Goal: Information Seeking & Learning: Check status

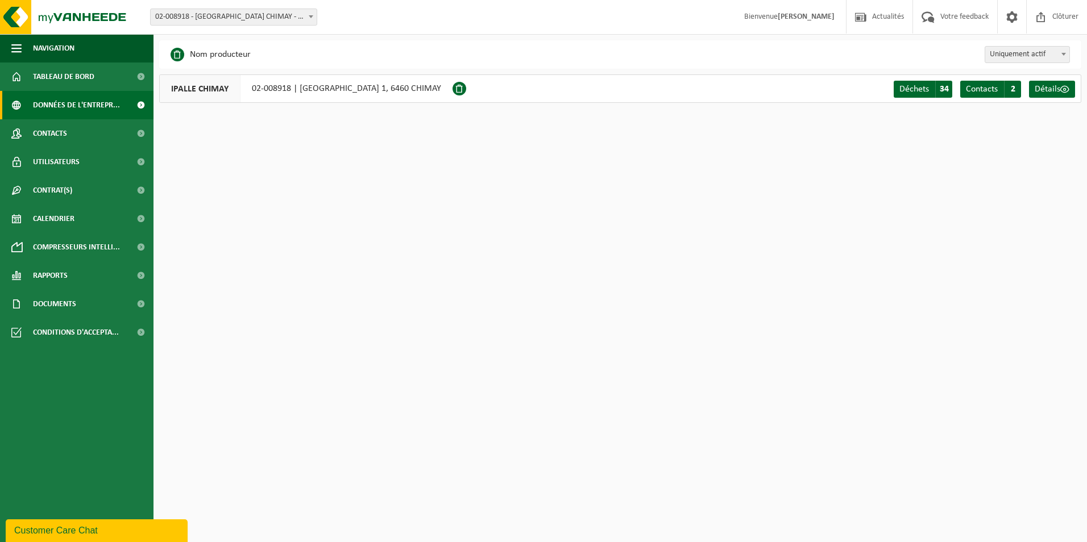
click at [303, 13] on span "02-008918 - [GEOGRAPHIC_DATA] CHIMAY - CHIMAY" at bounding box center [234, 17] width 166 height 16
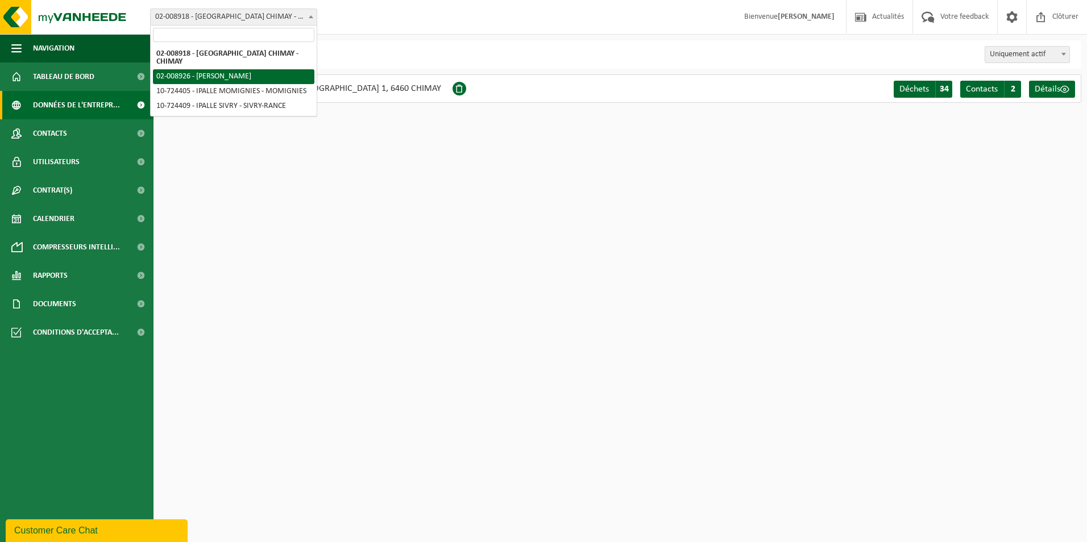
select select "9985"
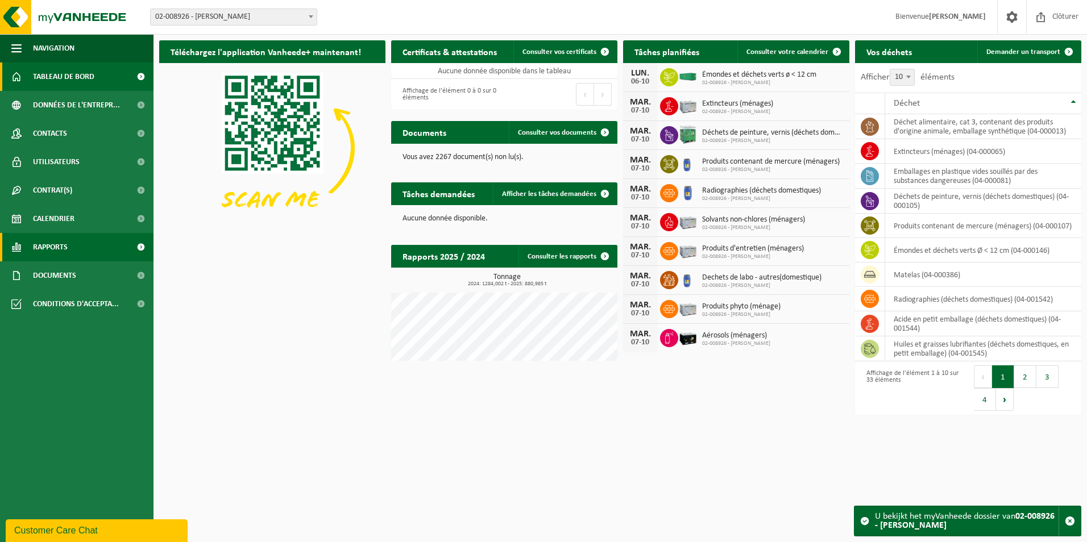
click at [72, 243] on link "Rapports" at bounding box center [76, 247] width 153 height 28
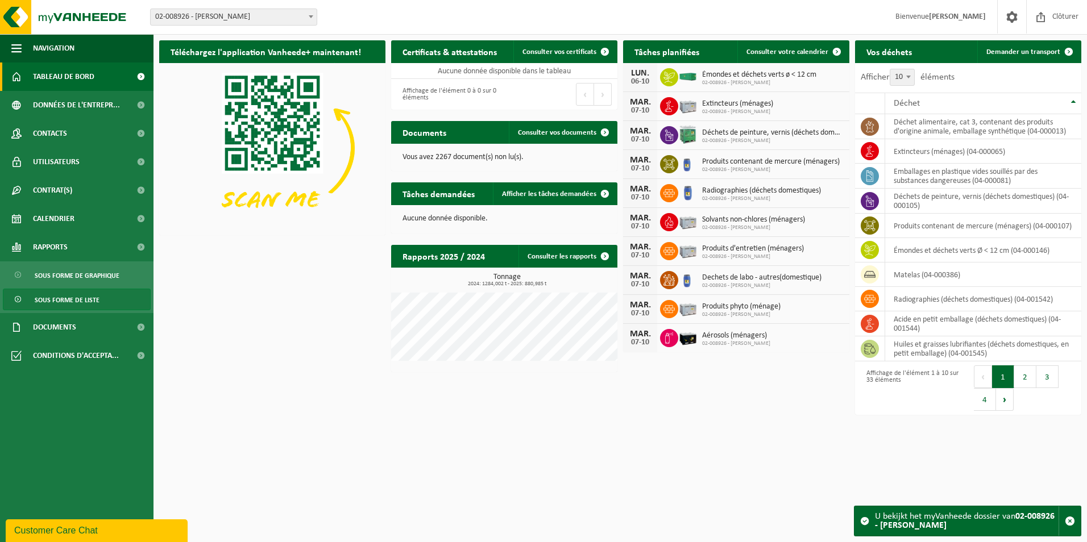
click at [112, 303] on link "Sous forme de liste" at bounding box center [77, 300] width 148 height 22
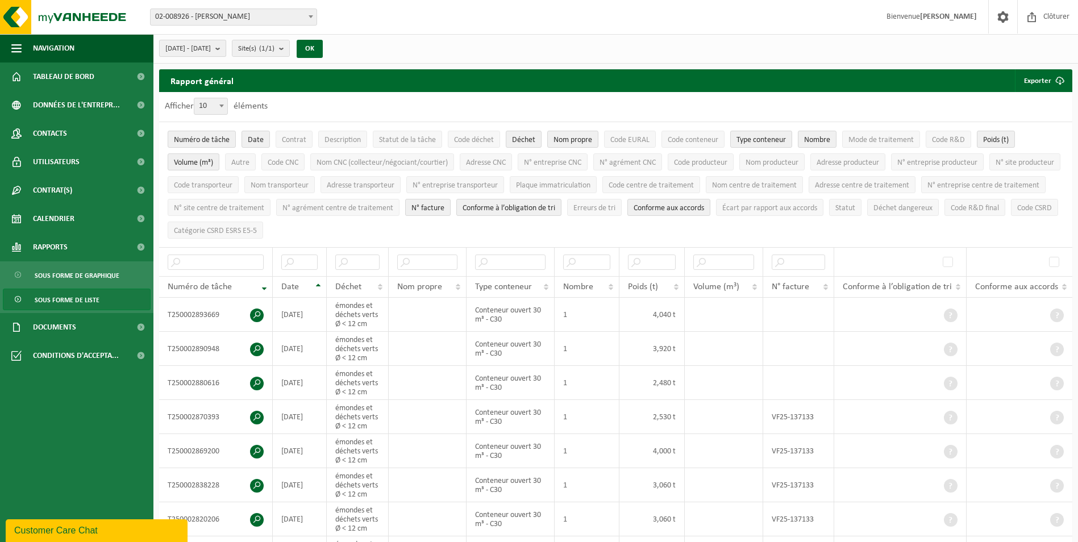
click at [226, 45] on b "submit" at bounding box center [220, 48] width 10 height 16
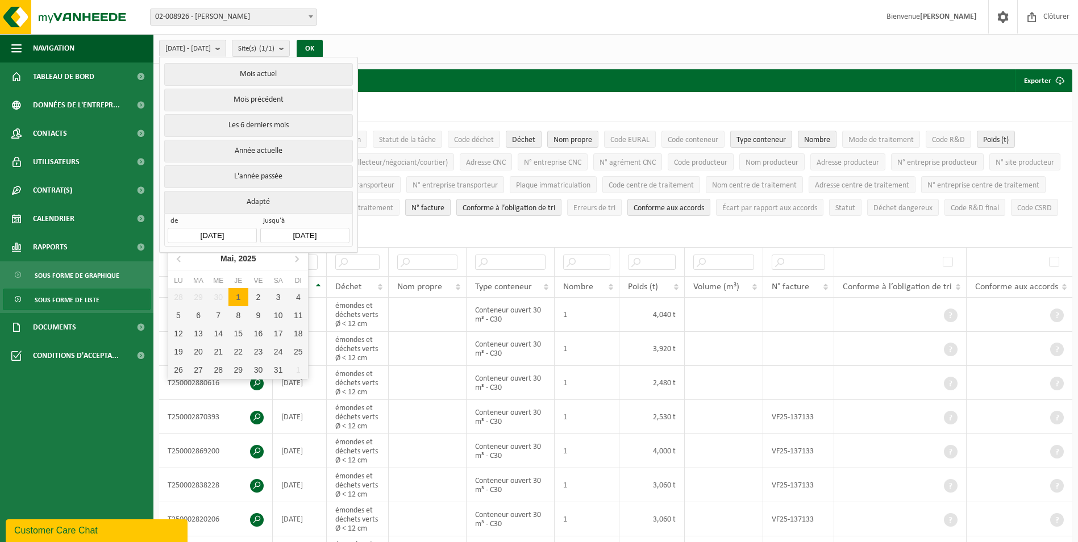
click at [235, 230] on input "[DATE]" at bounding box center [212, 235] width 89 height 15
click at [294, 258] on icon at bounding box center [297, 259] width 18 height 18
click at [196, 298] on div "1" at bounding box center [199, 297] width 20 height 18
type input "[DATE]"
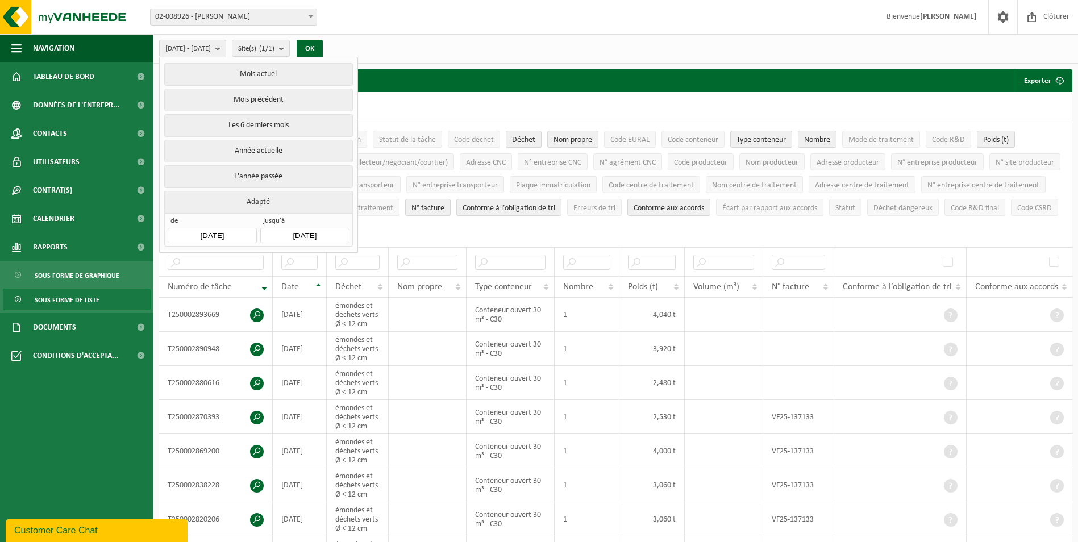
click at [309, 235] on input "[DATE]" at bounding box center [304, 235] width 89 height 15
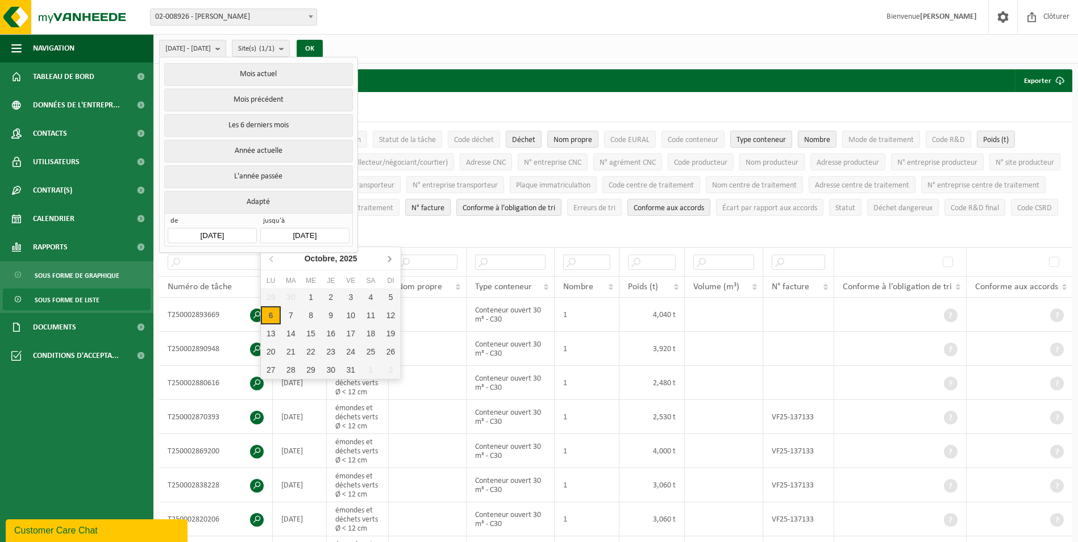
click at [387, 257] on icon at bounding box center [389, 259] width 18 height 18
click at [268, 259] on icon at bounding box center [272, 259] width 18 height 18
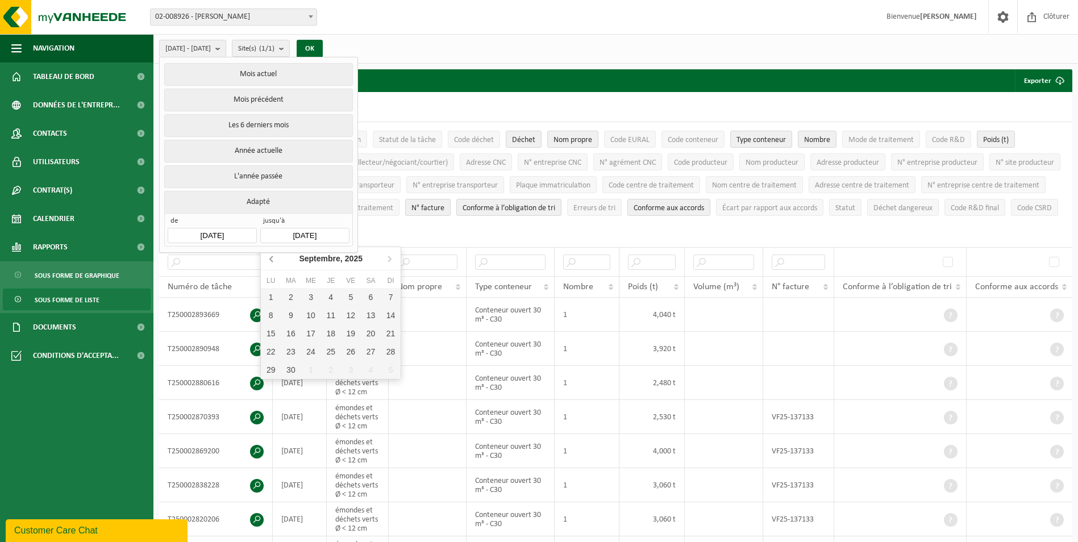
click at [268, 259] on icon at bounding box center [272, 259] width 18 height 18
click at [337, 375] on div "31" at bounding box center [331, 370] width 20 height 18
type input "[DATE]"
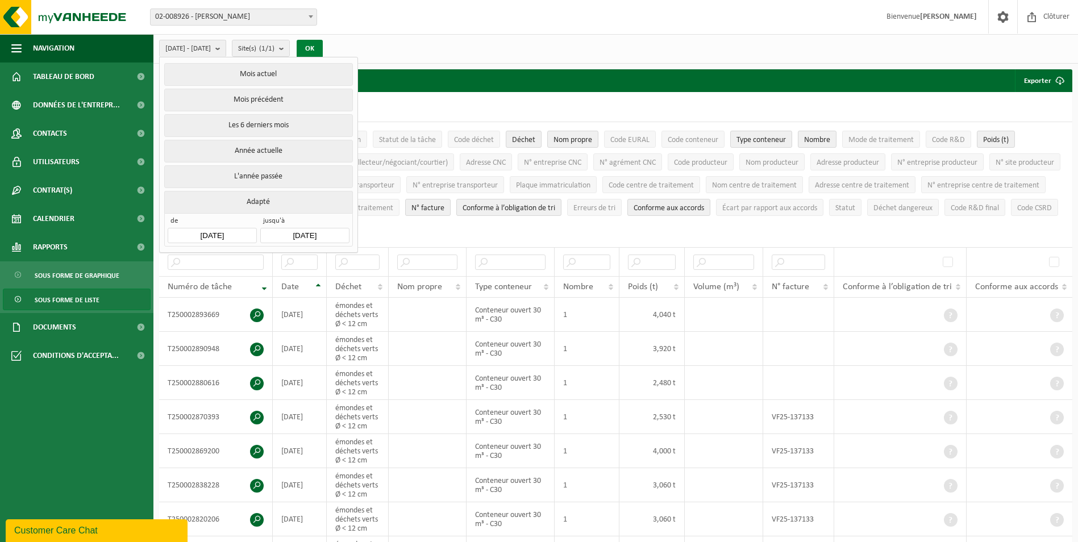
click at [323, 52] on button "OK" at bounding box center [310, 49] width 26 height 18
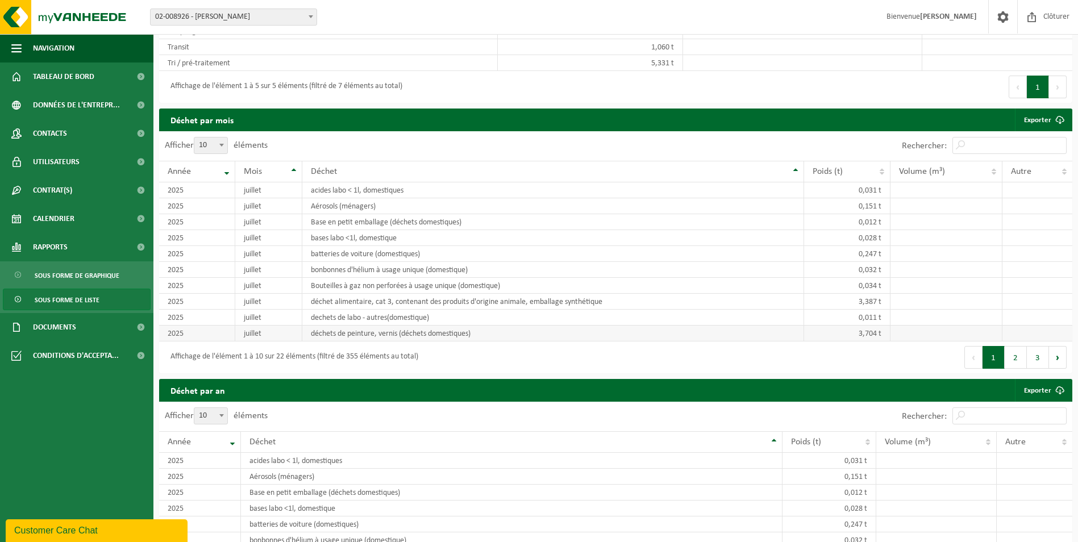
scroll to position [739, 0]
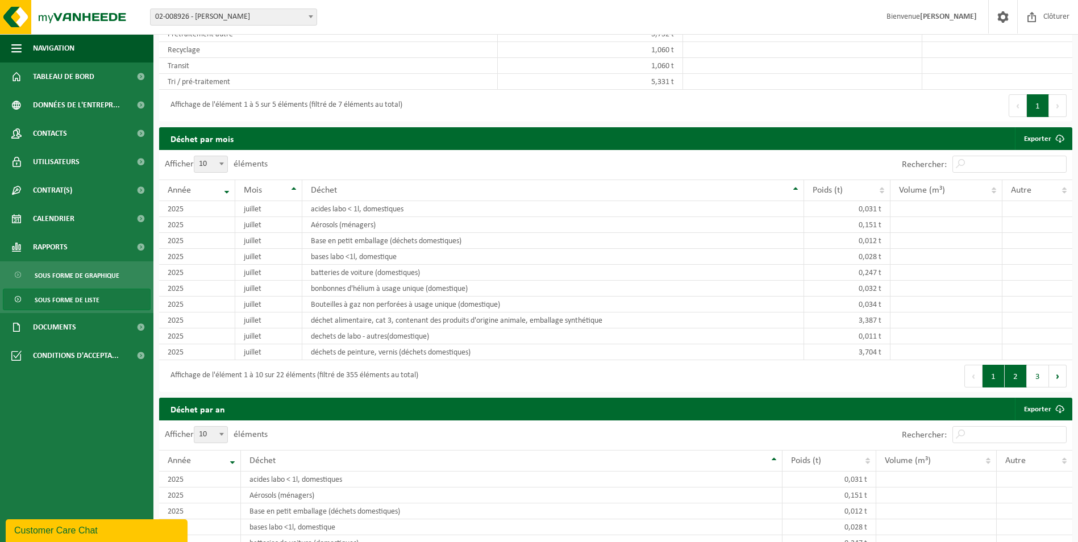
click at [1012, 371] on button "2" at bounding box center [1016, 376] width 22 height 23
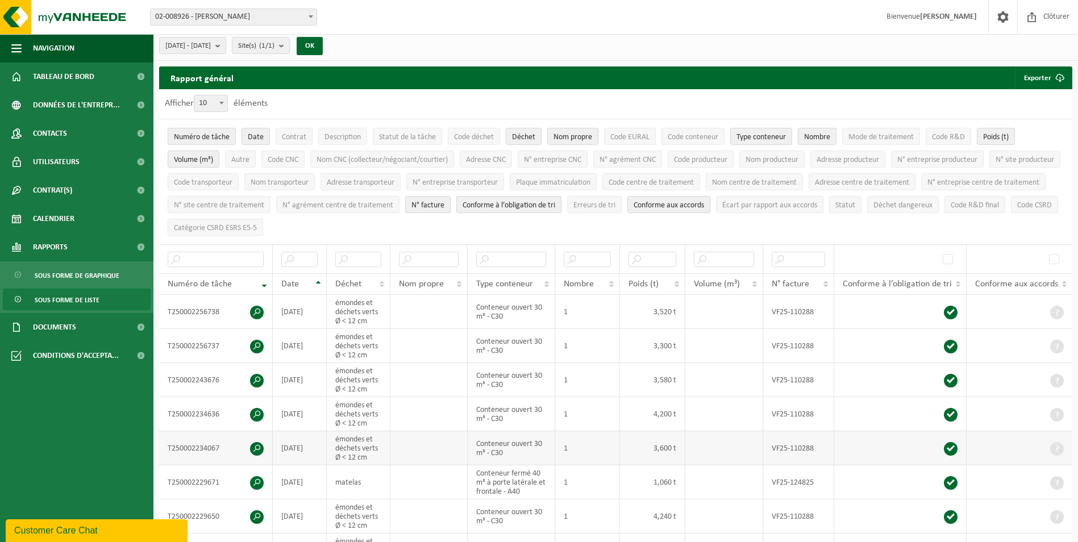
scroll to position [0, 0]
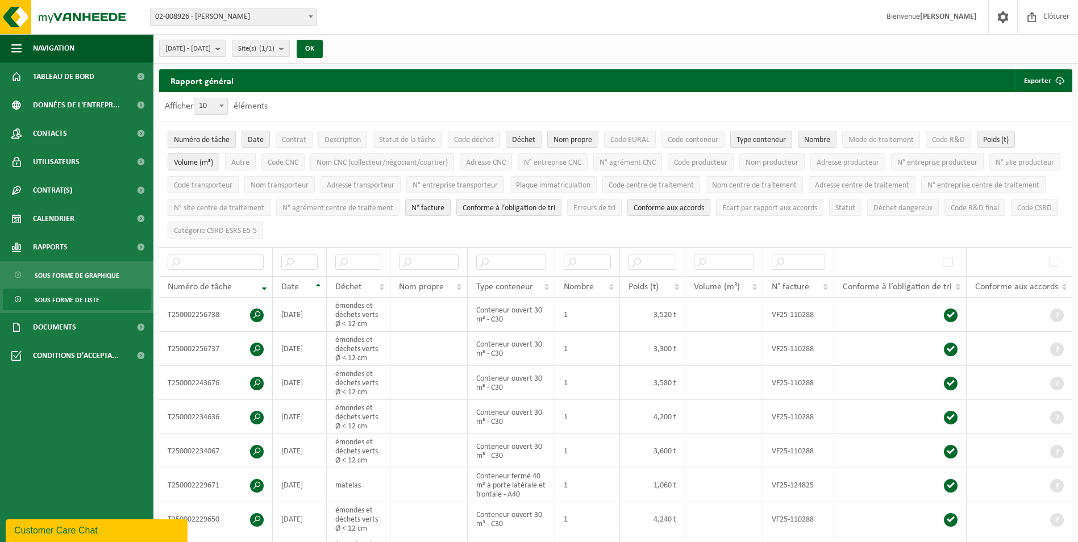
click at [226, 51] on b "submit" at bounding box center [220, 48] width 10 height 16
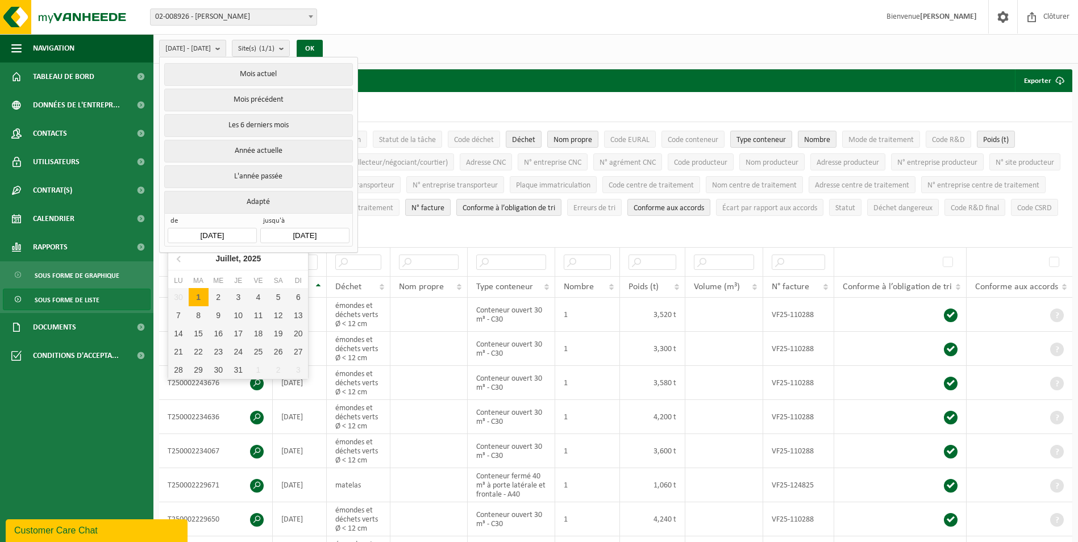
click at [244, 233] on input "[DATE]" at bounding box center [212, 235] width 89 height 15
click at [258, 371] on div "30 1 2 3 4 5 6 7 8 9 10 11 12 13 14 15 16 17 18 19 20 21 22 23 24 25 26 27 28 2…" at bounding box center [238, 333] width 140 height 91
click at [233, 229] on input "[DATE]" at bounding box center [212, 235] width 89 height 15
click at [171, 259] on icon at bounding box center [180, 259] width 18 height 18
click at [296, 256] on icon at bounding box center [297, 259] width 18 height 18
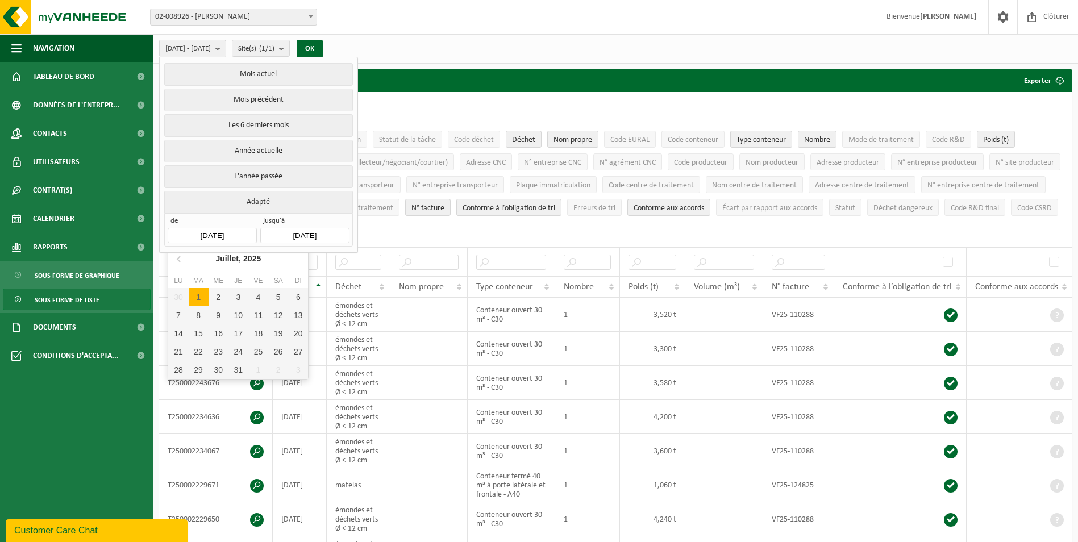
click at [296, 258] on nav "[DATE]" at bounding box center [238, 258] width 140 height 23
click at [297, 259] on nav "[DATE]" at bounding box center [238, 258] width 140 height 23
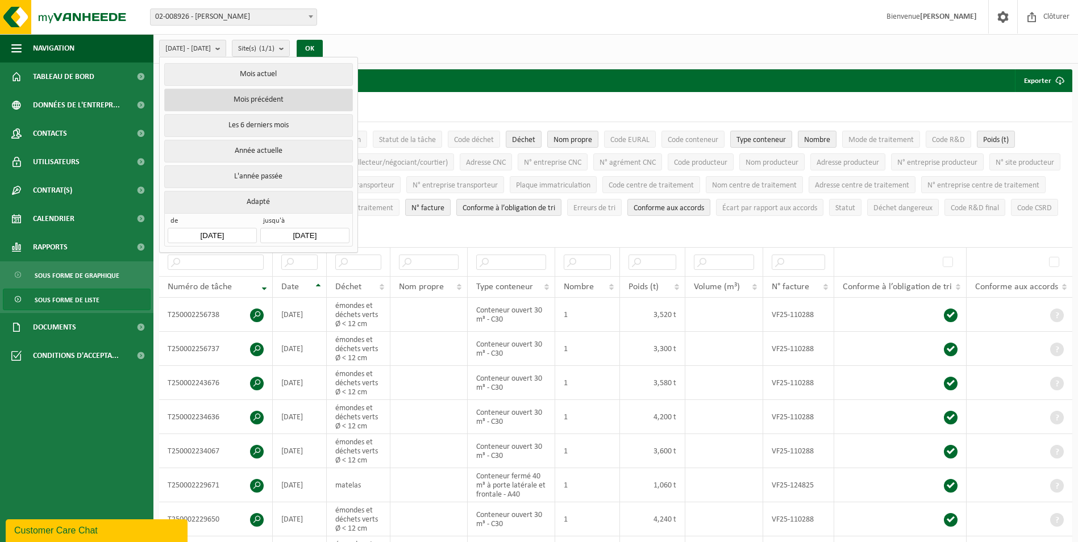
click at [289, 101] on button "Mois précédent" at bounding box center [258, 100] width 188 height 23
type input "[DATE]"
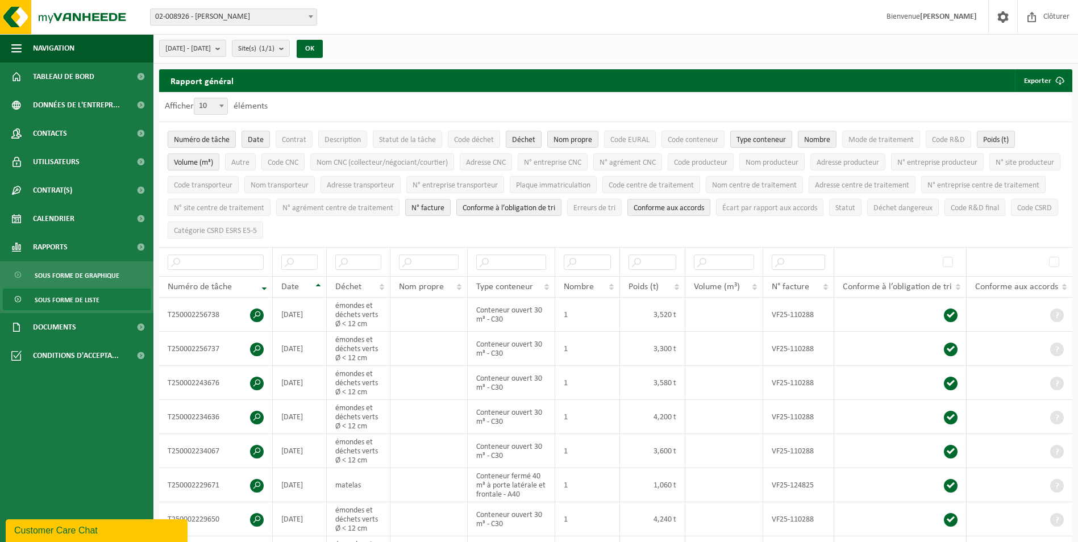
click at [226, 47] on b "submit" at bounding box center [220, 48] width 10 height 16
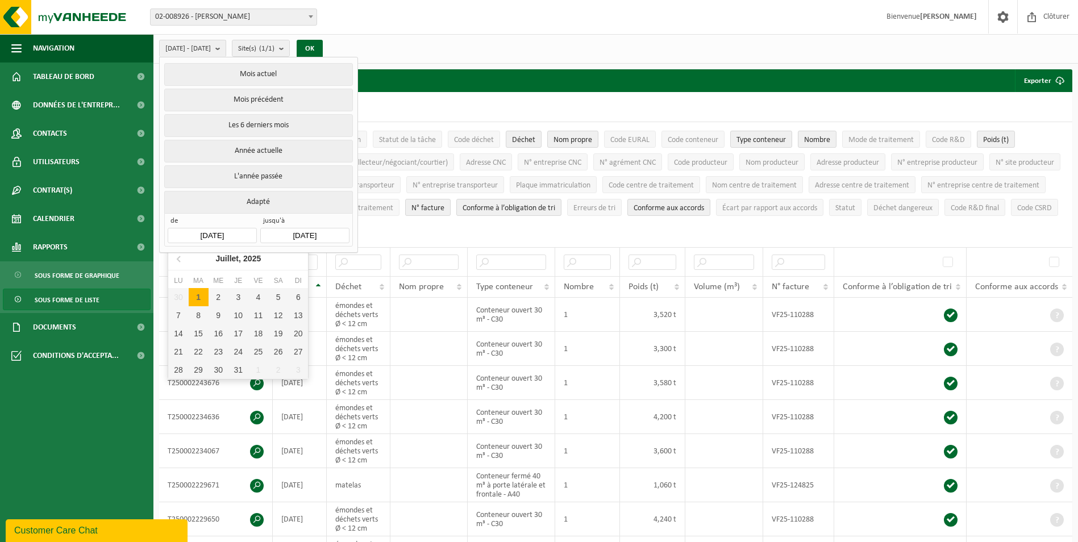
click at [238, 228] on input "[DATE]" at bounding box center [212, 235] width 89 height 15
click at [233, 230] on input "[DATE]" at bounding box center [212, 235] width 89 height 15
click at [180, 258] on icon at bounding box center [180, 259] width 18 height 18
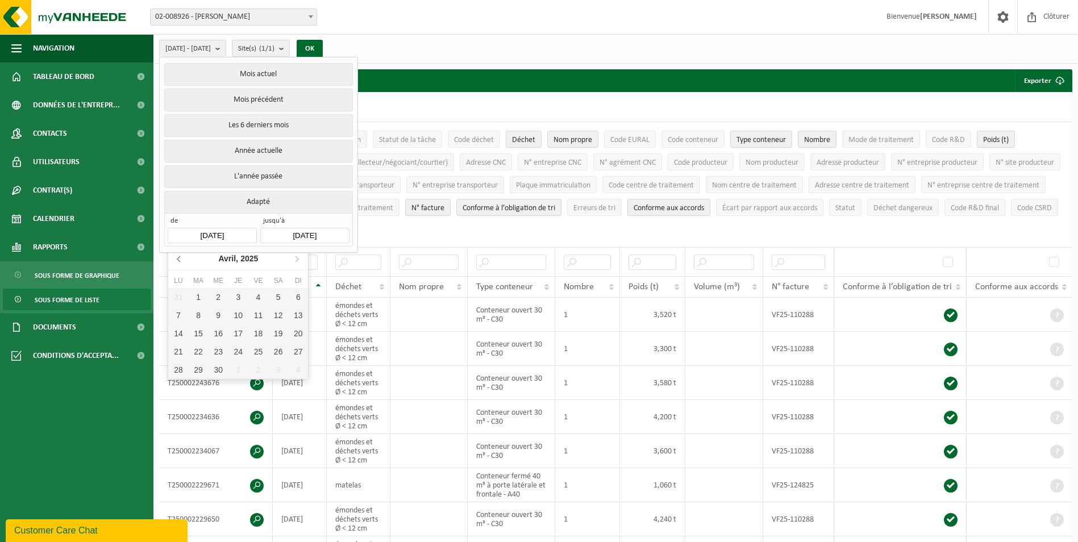
click at [180, 258] on icon at bounding box center [180, 259] width 18 height 18
click at [296, 258] on icon at bounding box center [297, 259] width 18 height 18
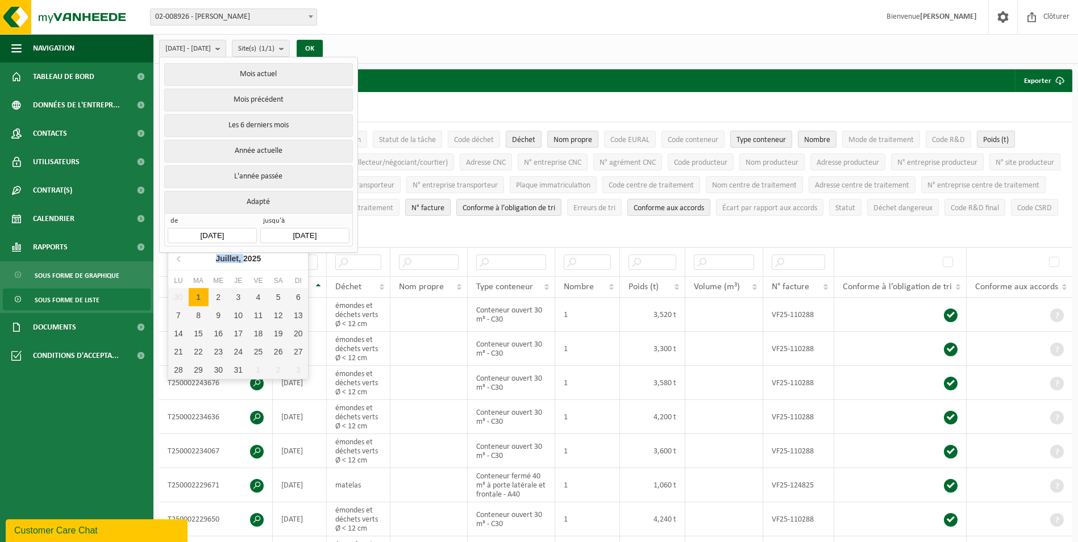
click at [296, 258] on nav "[DATE]" at bounding box center [238, 258] width 140 height 23
click at [297, 258] on nav "[DATE]" at bounding box center [238, 258] width 140 height 23
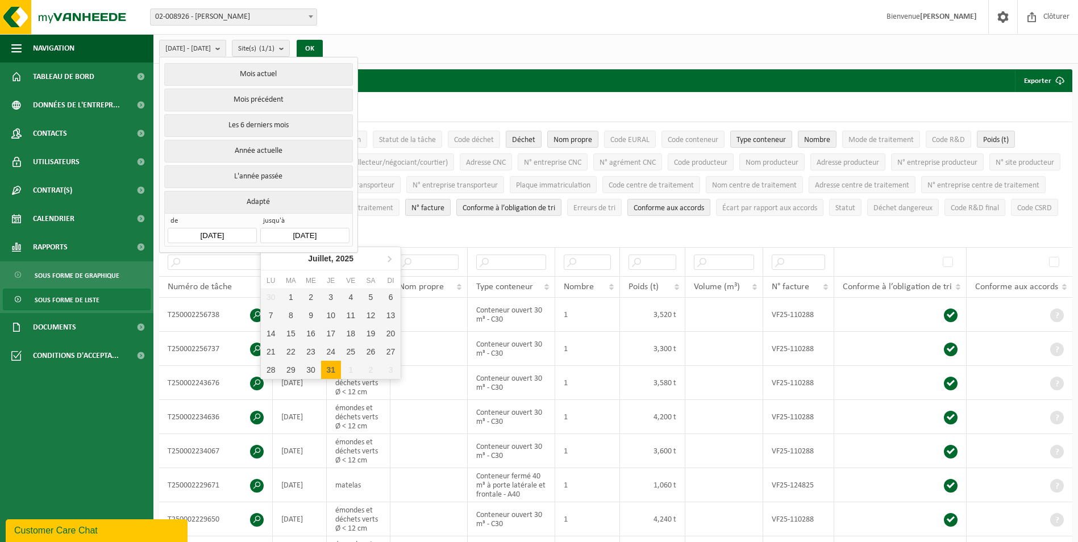
click at [306, 228] on input "[DATE]" at bounding box center [304, 235] width 89 height 15
click at [389, 259] on icon at bounding box center [389, 259] width 18 height 18
click at [392, 368] on div "31" at bounding box center [391, 370] width 20 height 18
type input "[DATE]"
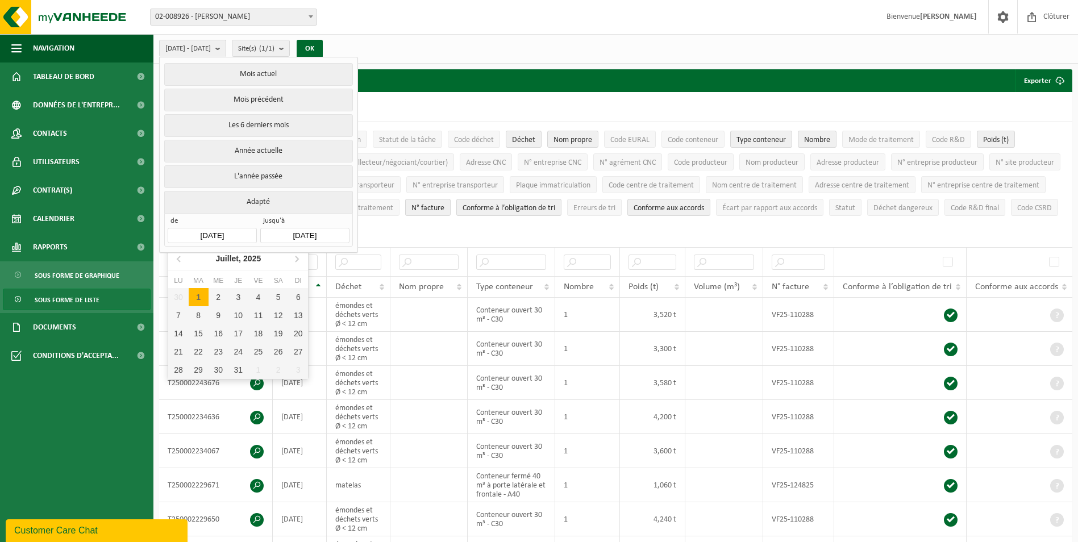
click at [254, 230] on input "[DATE]" at bounding box center [212, 235] width 89 height 15
click at [297, 258] on icon at bounding box center [297, 259] width 3 height 6
click at [263, 293] on div "1" at bounding box center [258, 297] width 20 height 18
type input "[DATE]"
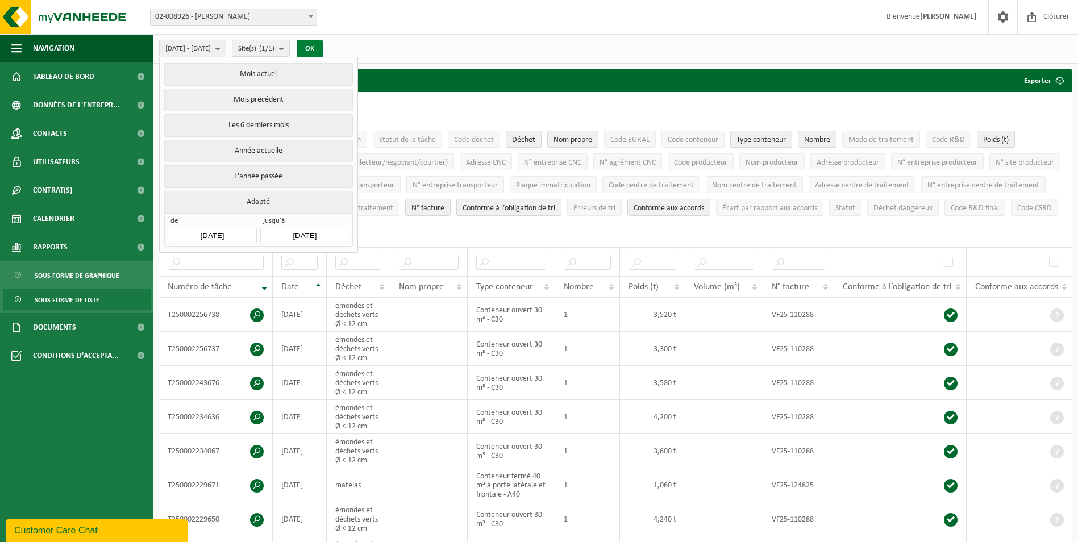
click at [323, 47] on button "OK" at bounding box center [310, 49] width 26 height 18
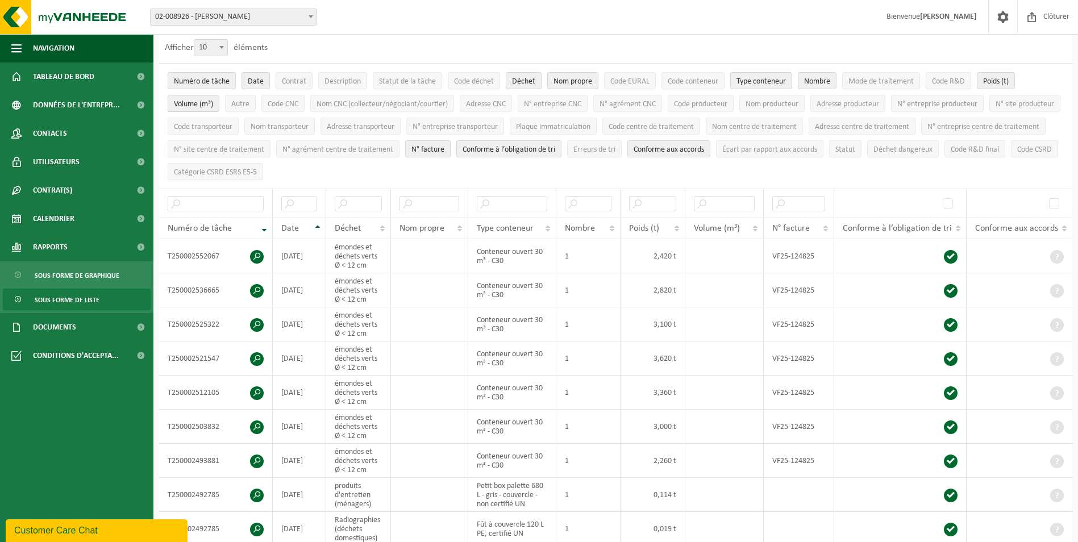
scroll to position [57, 0]
click at [347, 204] on input "text" at bounding box center [358, 205] width 47 height 15
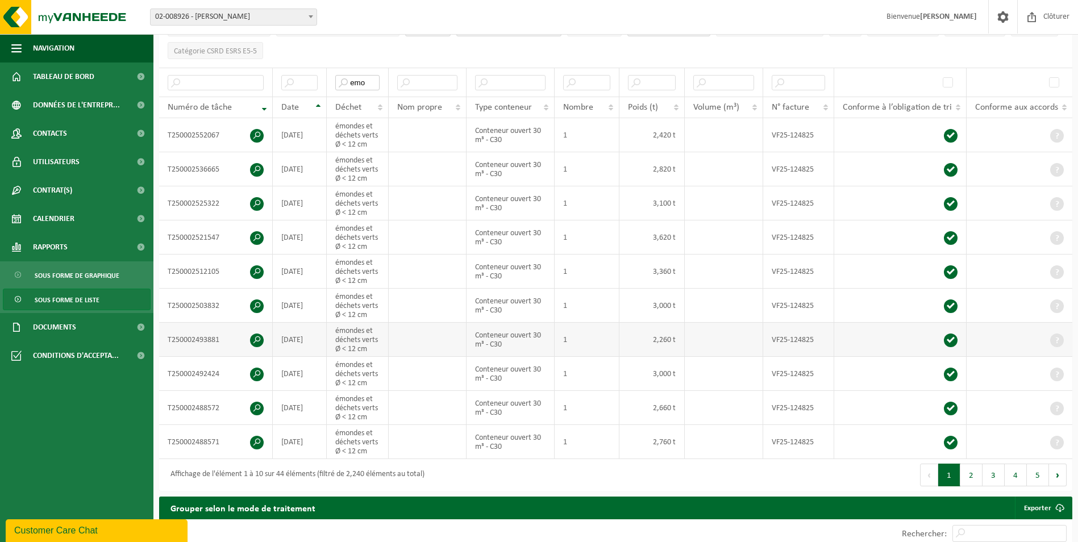
scroll to position [227, 0]
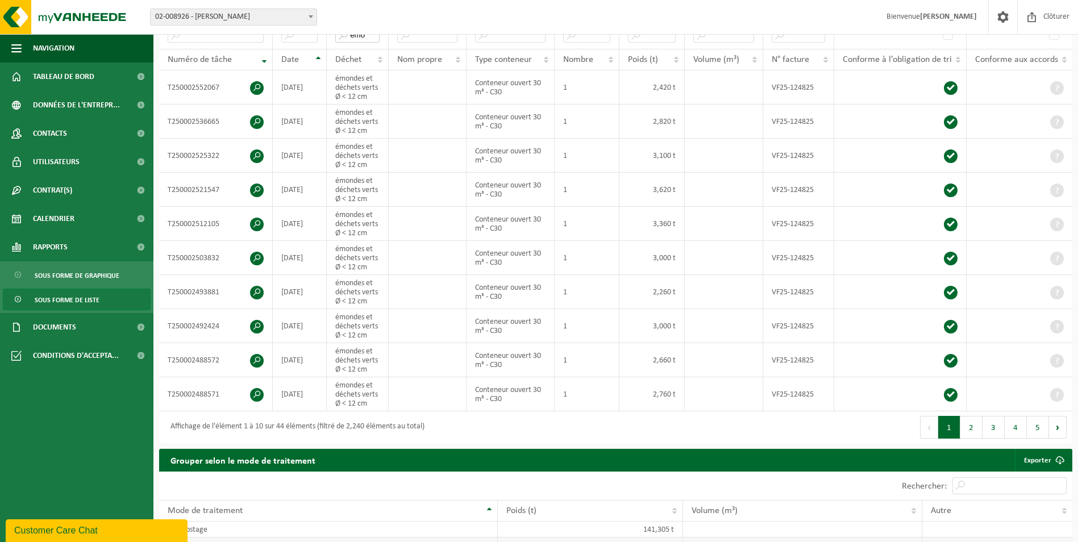
type input "emo"
